Goal: Information Seeking & Learning: Check status

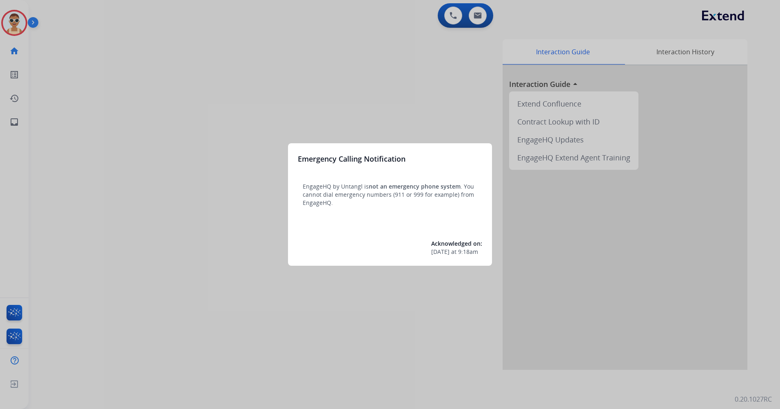
click at [401, 116] on div at bounding box center [390, 204] width 780 height 409
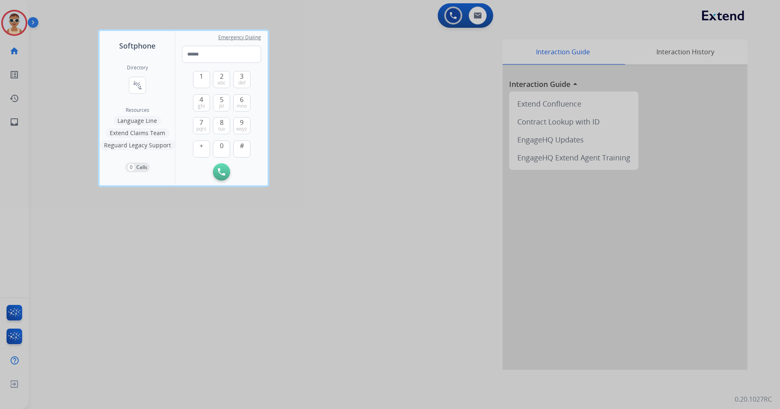
drag, startPoint x: 389, startPoint y: 247, endPoint x: 355, endPoint y: 227, distance: 39.1
click at [388, 247] on div at bounding box center [390, 204] width 780 height 409
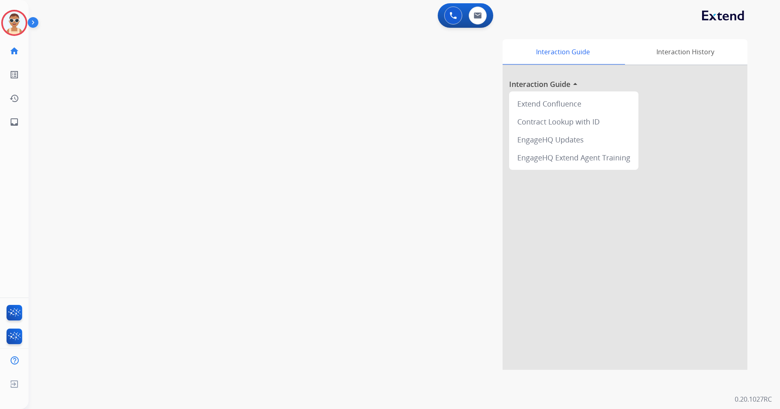
click at [27, 21] on div "[PERSON_NAME] Logged In Edit Avatar Agent: [PERSON_NAME] Profile: Multi Skill A…" at bounding box center [14, 23] width 29 height 26
click at [9, 27] on img at bounding box center [14, 22] width 23 height 23
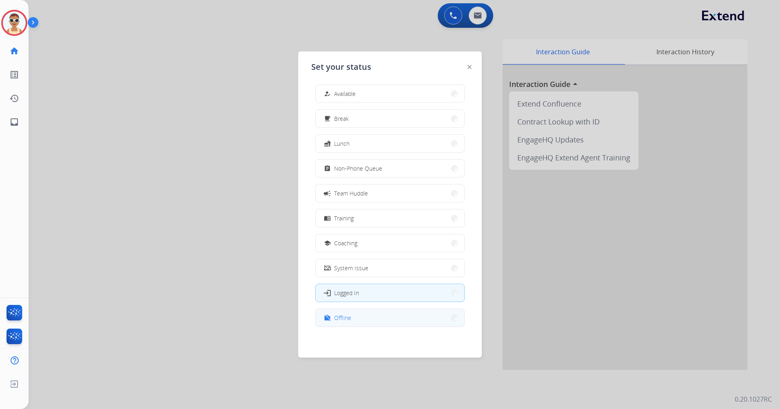
scroll to position [2, 0]
click at [380, 311] on button "work_off Offline" at bounding box center [390, 318] width 149 height 18
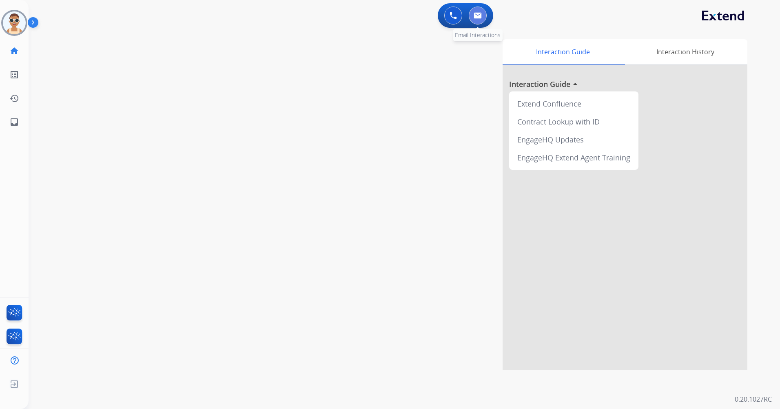
click at [478, 7] on button at bounding box center [478, 16] width 18 height 18
select select "**********"
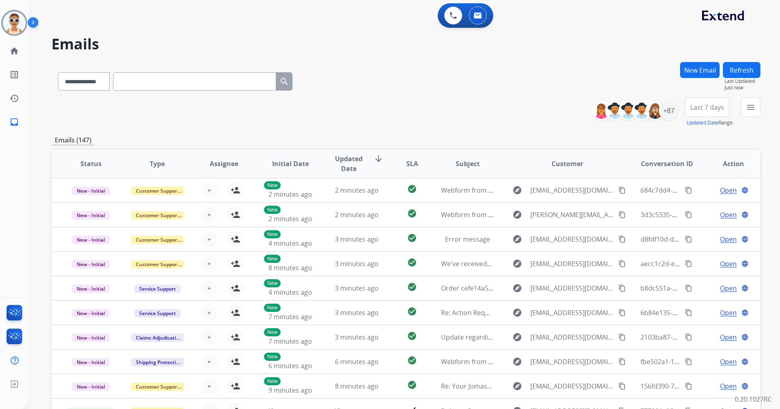
click at [162, 74] on input "text" at bounding box center [194, 81] width 163 height 18
type input "*"
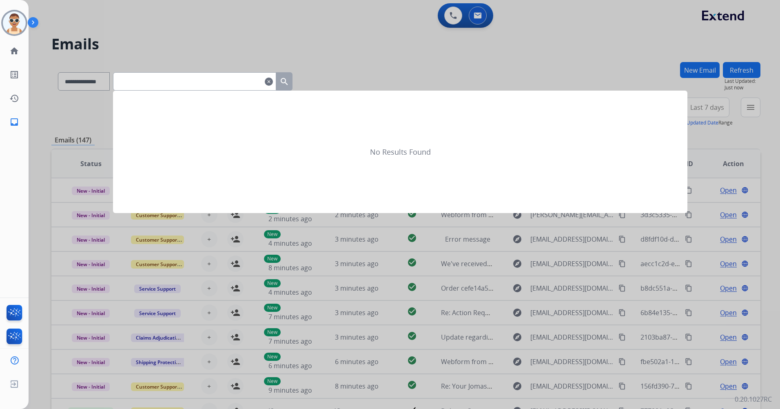
paste input "**********"
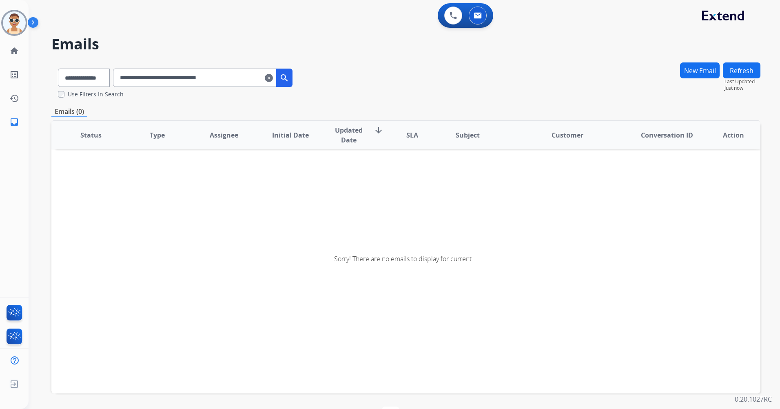
click at [133, 78] on input "**********" at bounding box center [194, 78] width 163 height 18
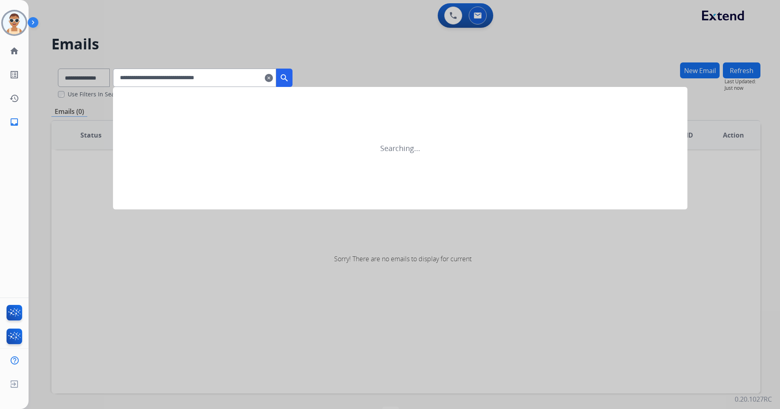
type input "**********"
click at [289, 77] on mat-icon "search" at bounding box center [285, 78] width 10 height 10
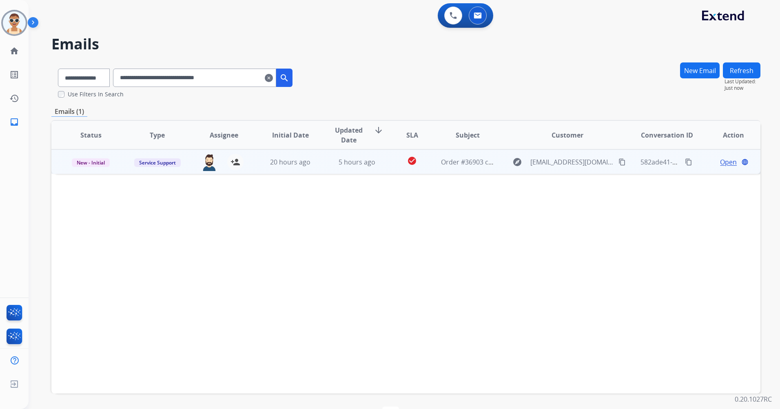
click at [720, 160] on span "Open" at bounding box center [728, 162] width 17 height 10
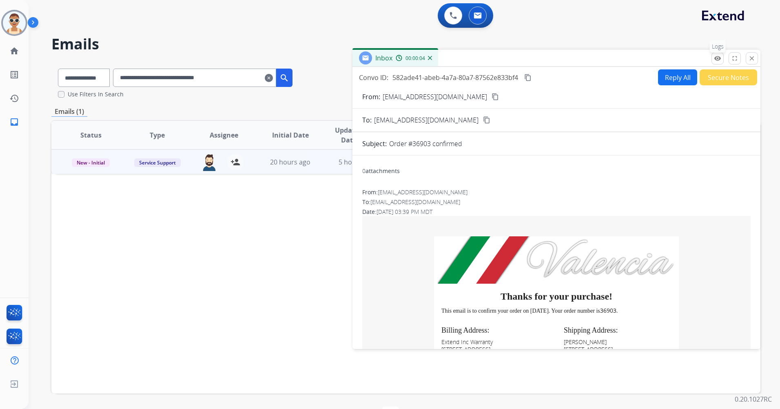
click at [716, 59] on mat-icon "remove_red_eye" at bounding box center [717, 58] width 7 height 7
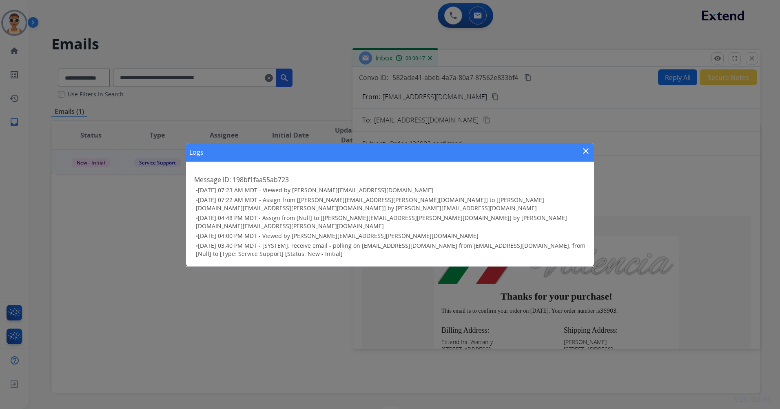
click at [587, 155] on mat-icon "close" at bounding box center [586, 151] width 10 height 10
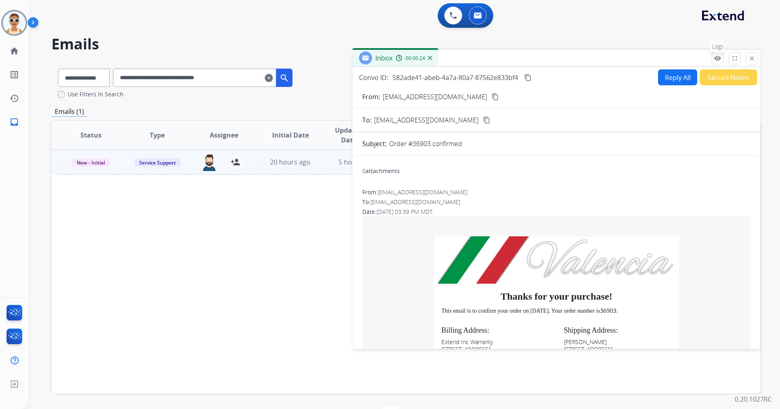
click at [719, 58] on mat-icon "remove_red_eye" at bounding box center [717, 58] width 7 height 7
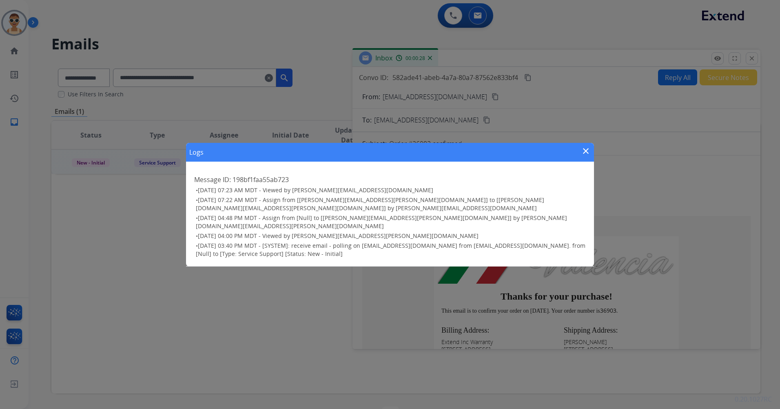
click at [589, 156] on mat-icon "close" at bounding box center [586, 151] width 10 height 10
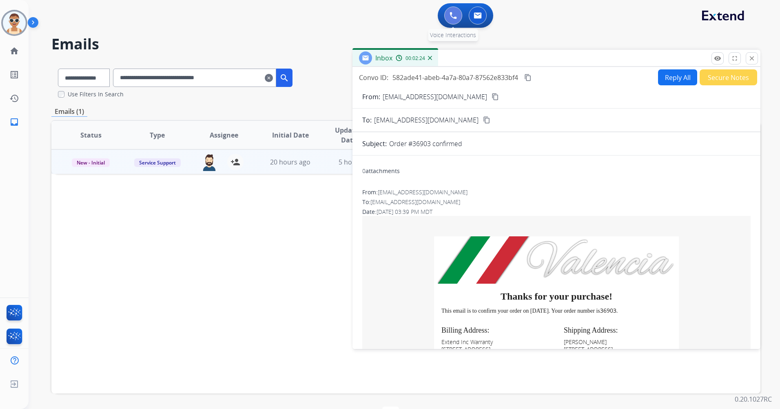
click at [453, 14] on img at bounding box center [453, 15] width 7 height 7
